Goal: Task Accomplishment & Management: Manage account settings

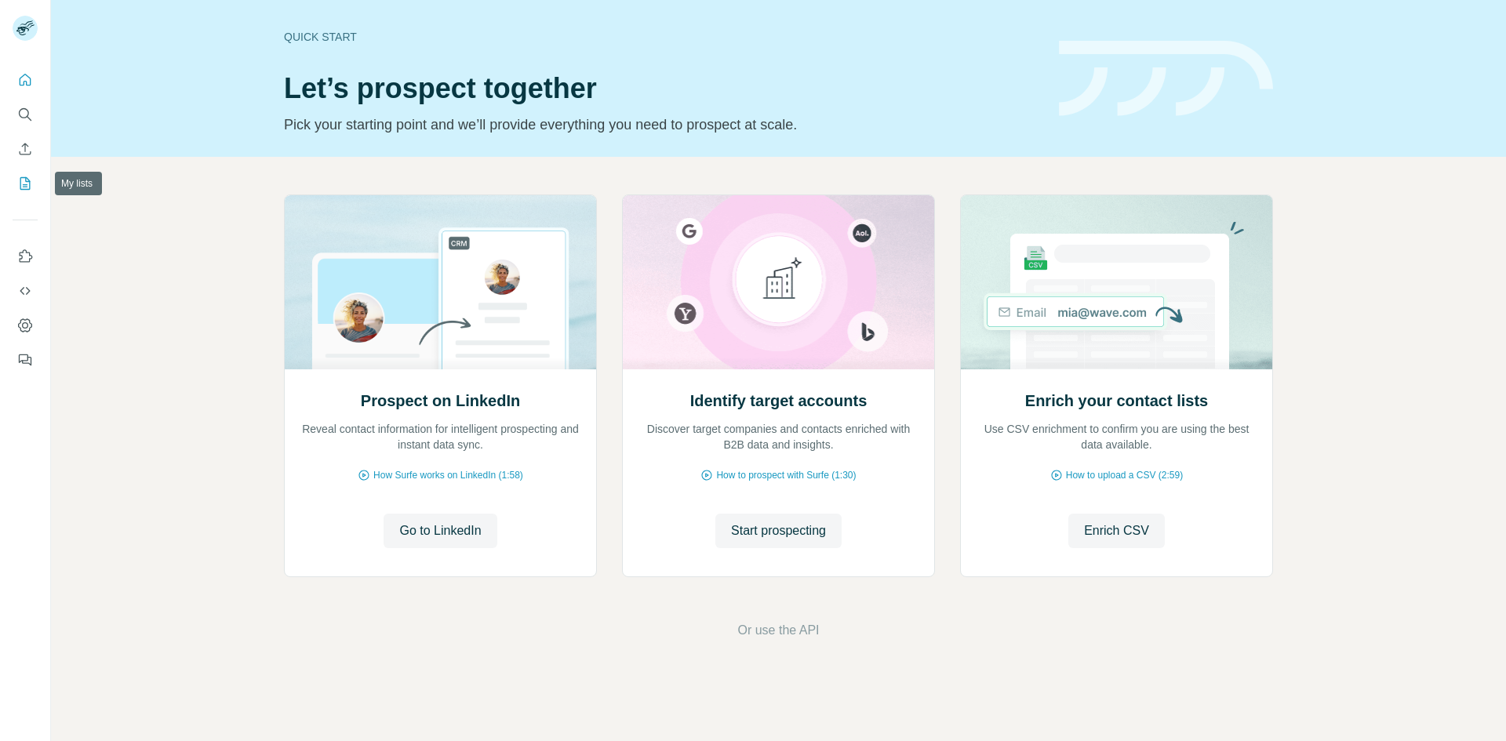
click at [24, 188] on icon "My lists" at bounding box center [25, 184] width 16 height 16
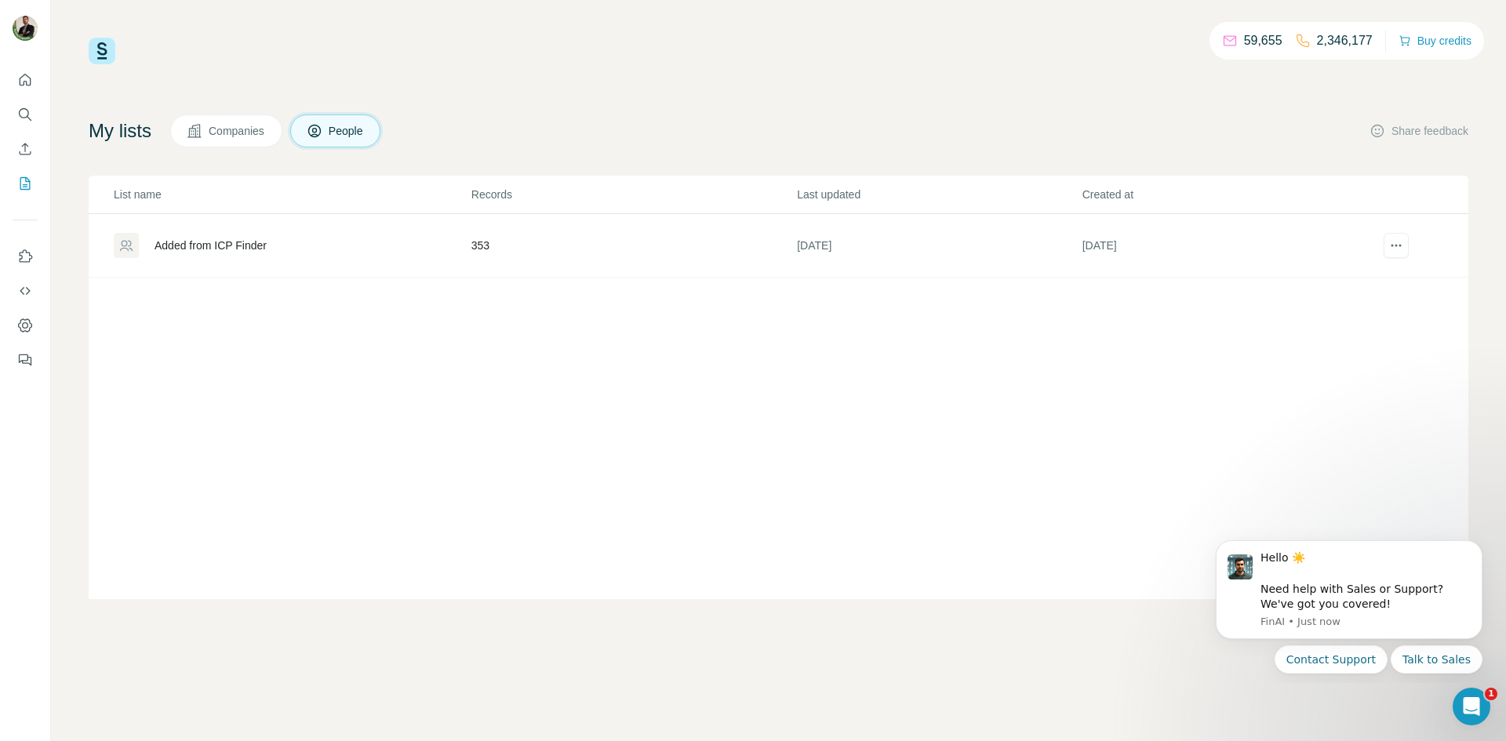
click at [192, 256] on div "Added from ICP Finder" at bounding box center [292, 245] width 356 height 25
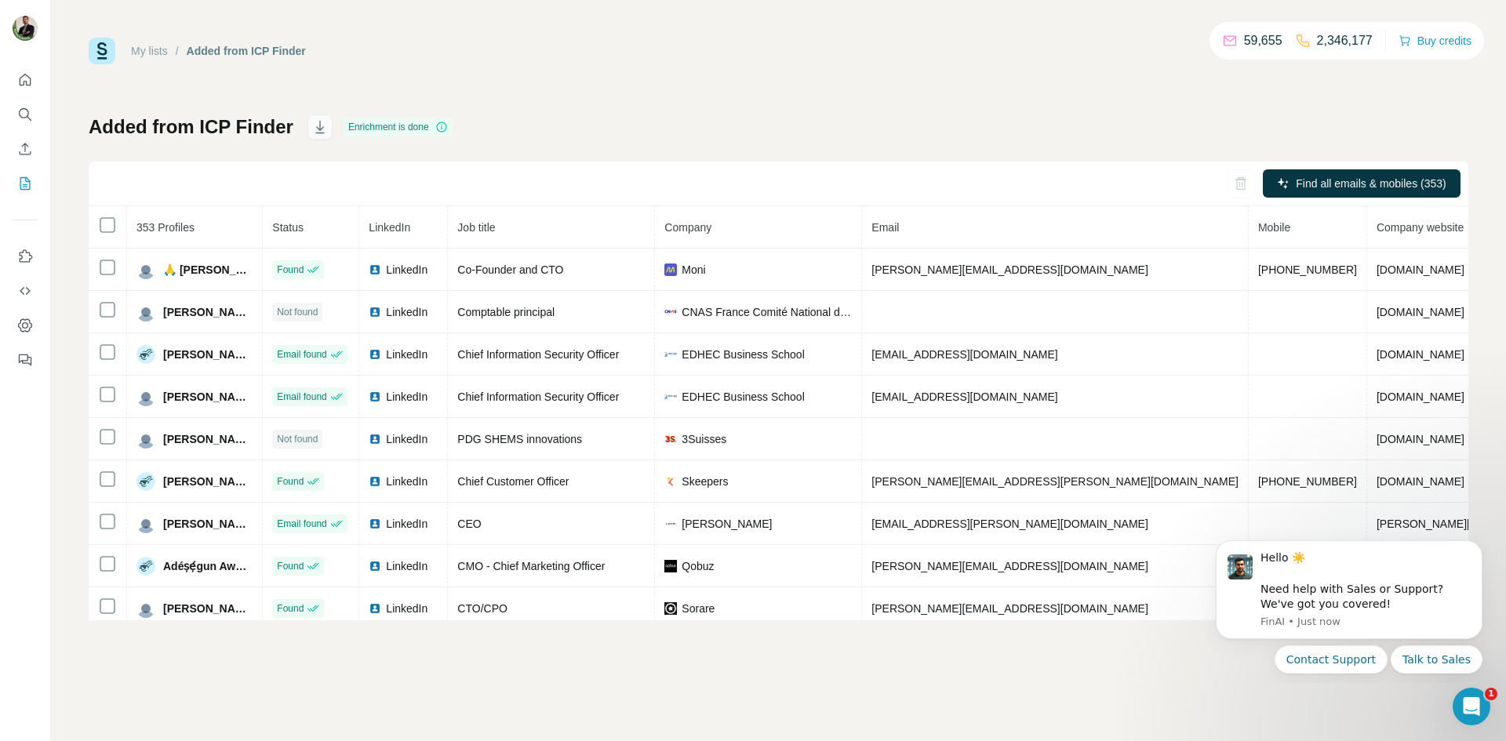
click at [312, 126] on icon "button" at bounding box center [320, 127] width 16 height 16
click at [850, 91] on div "My lists / Added from ICP Finder 59,655 2,346,163 Buy credits Added from ICP Fi…" at bounding box center [779, 329] width 1380 height 583
